Goal: Information Seeking & Learning: Learn about a topic

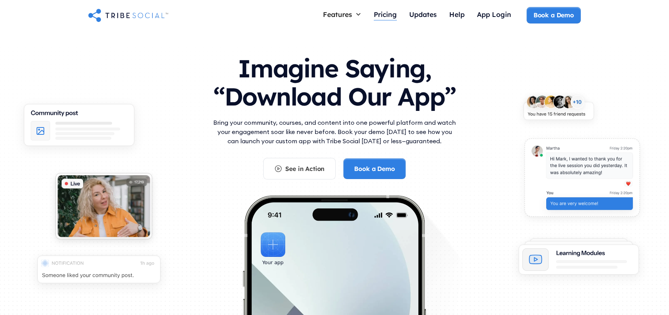
click at [394, 17] on div "Pricing" at bounding box center [385, 14] width 23 height 8
click at [386, 13] on div "Pricing" at bounding box center [385, 14] width 23 height 8
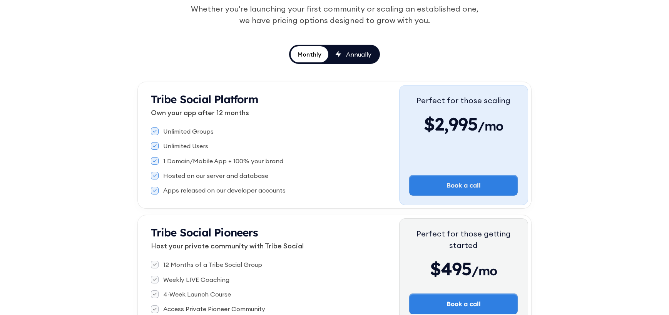
scroll to position [110, 0]
